Goal: Register for event/course

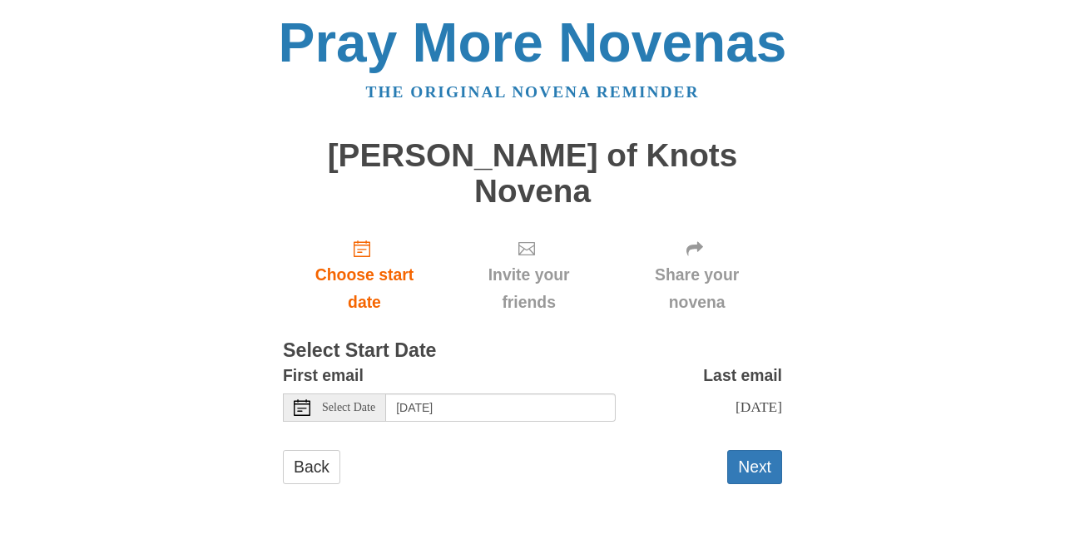
click at [344, 402] on span "Select Date" at bounding box center [348, 408] width 53 height 12
click at [444, 468] on main "[PERSON_NAME] of Knots Novena Choose start date Invite your friends Share your …" at bounding box center [532, 319] width 499 height 394
click at [752, 450] on button "Next" at bounding box center [754, 467] width 55 height 34
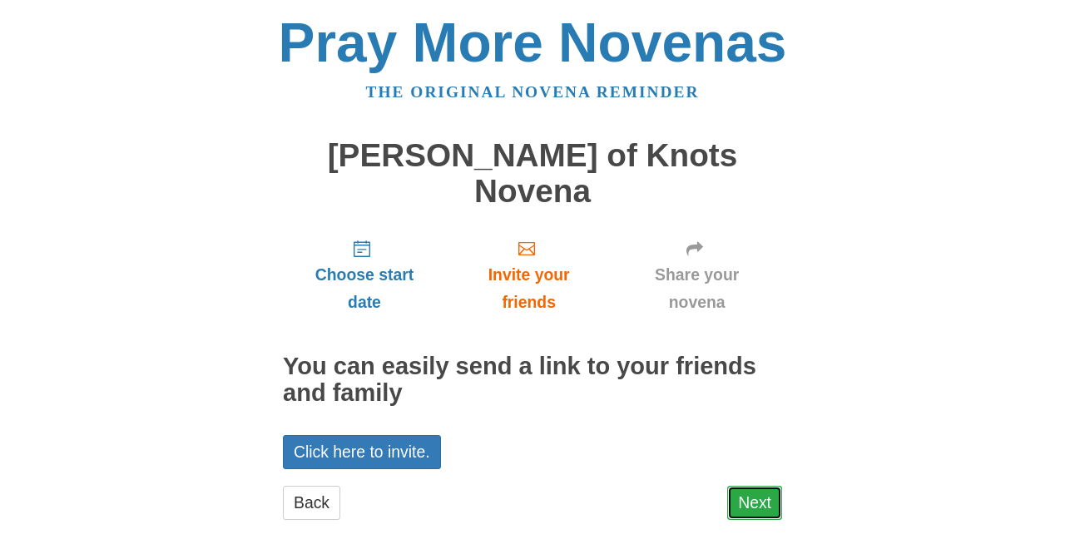
click at [758, 486] on link "Next" at bounding box center [754, 503] width 55 height 34
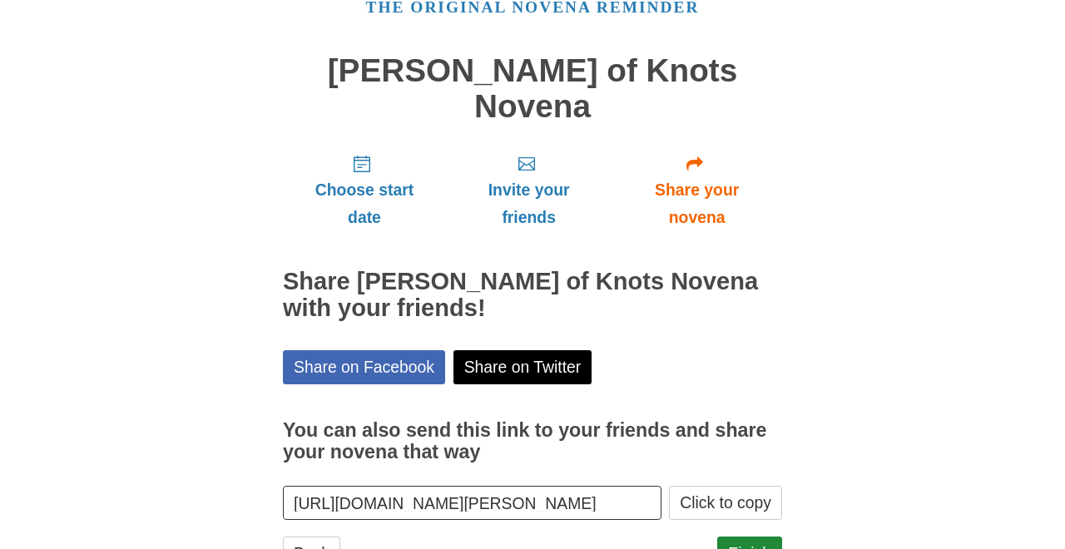
scroll to position [119, 0]
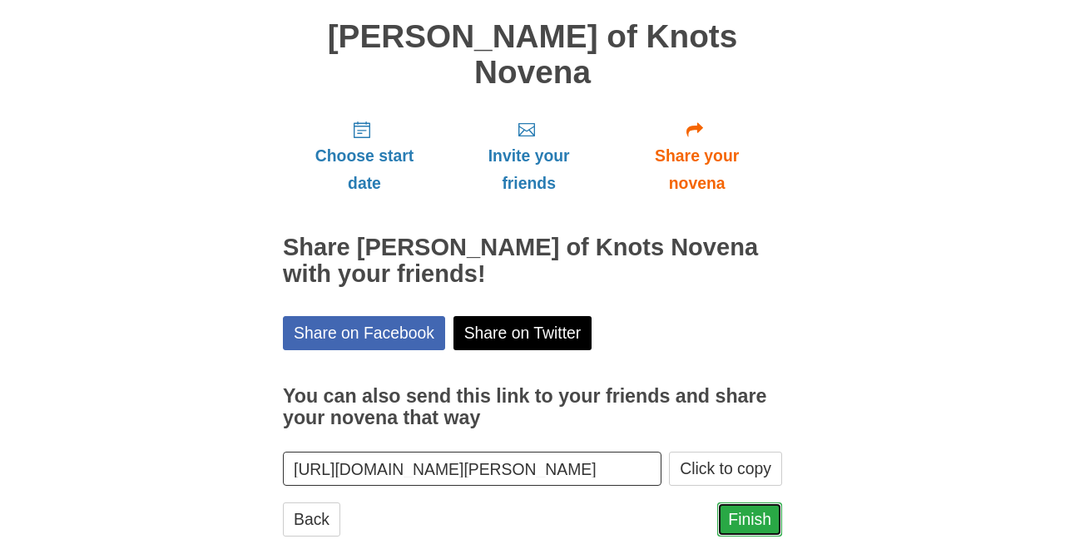
click at [754, 503] on link "Finish" at bounding box center [749, 520] width 65 height 34
